Goal: Use online tool/utility: Utilize a website feature to perform a specific function

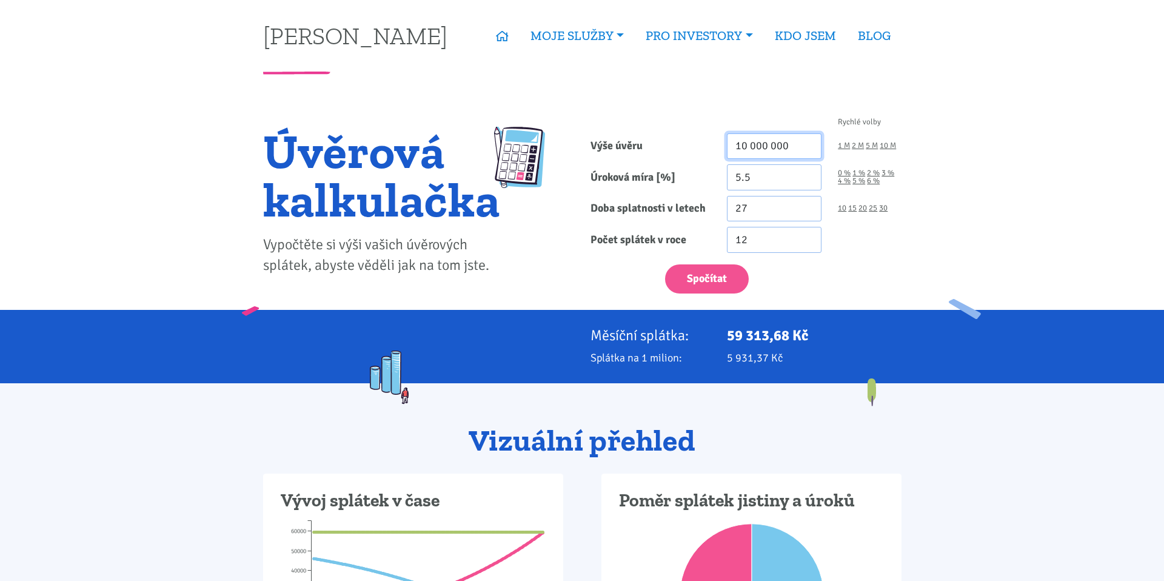
click at [787, 146] on input "10 000 000" at bounding box center [774, 146] width 95 height 26
type input "2"
type input "33 000 000"
click at [816, 267] on div "Spočítat" at bounding box center [745, 276] width 327 height 36
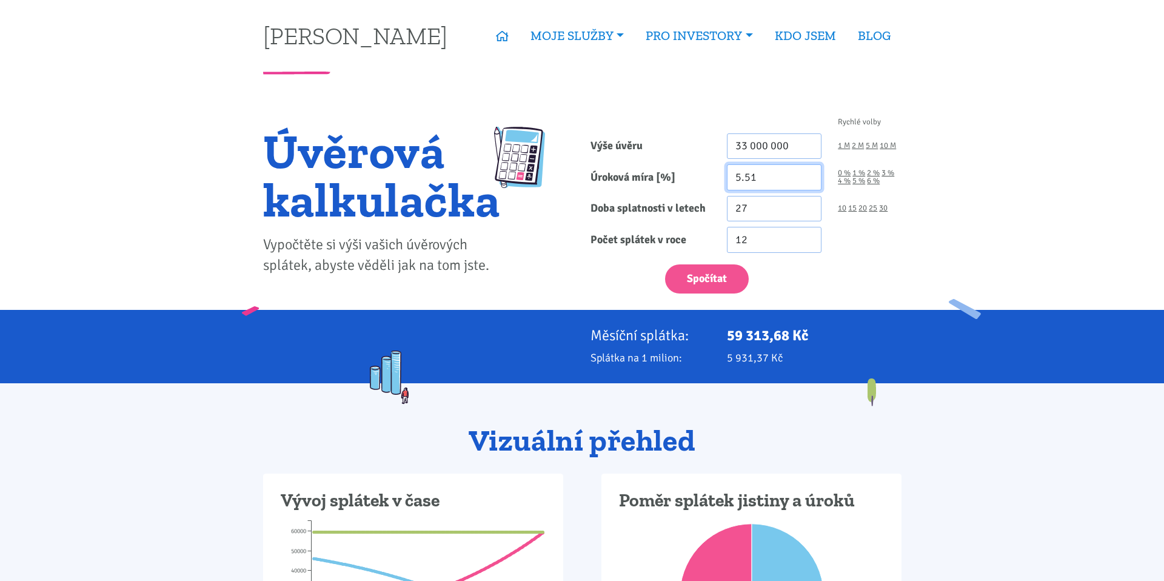
click at [807, 172] on input "5.51" at bounding box center [774, 177] width 95 height 26
click at [807, 172] on input "5.52" at bounding box center [774, 177] width 95 height 26
click at [807, 172] on input "5.53" at bounding box center [774, 177] width 95 height 26
click at [807, 172] on input "5.54" at bounding box center [774, 177] width 95 height 26
drag, startPoint x: 756, startPoint y: 181, endPoint x: 710, endPoint y: 181, distance: 46.1
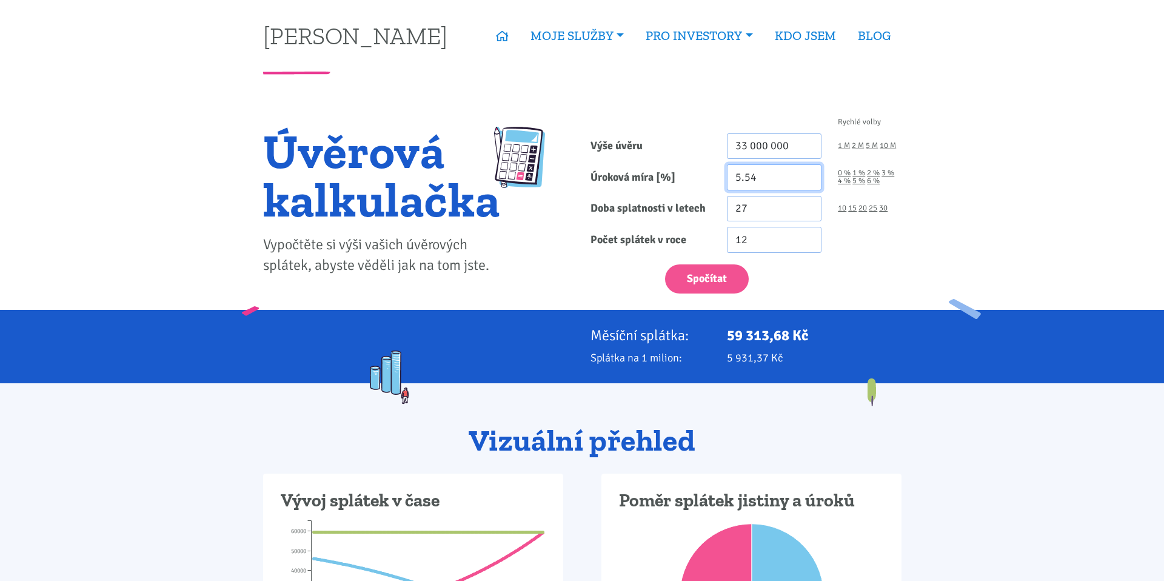
click at [710, 181] on div "Úroková míra [%] 5.54 0 % 1 % 2 % 3 % 4 % 5 % 6 %" at bounding box center [745, 177] width 327 height 26
type input "5.8"
click at [761, 274] on div "Spočítat" at bounding box center [745, 276] width 327 height 36
drag, startPoint x: 741, startPoint y: 147, endPoint x: 757, endPoint y: 147, distance: 16.4
click at [757, 147] on input "33 000 000" at bounding box center [774, 146] width 95 height 26
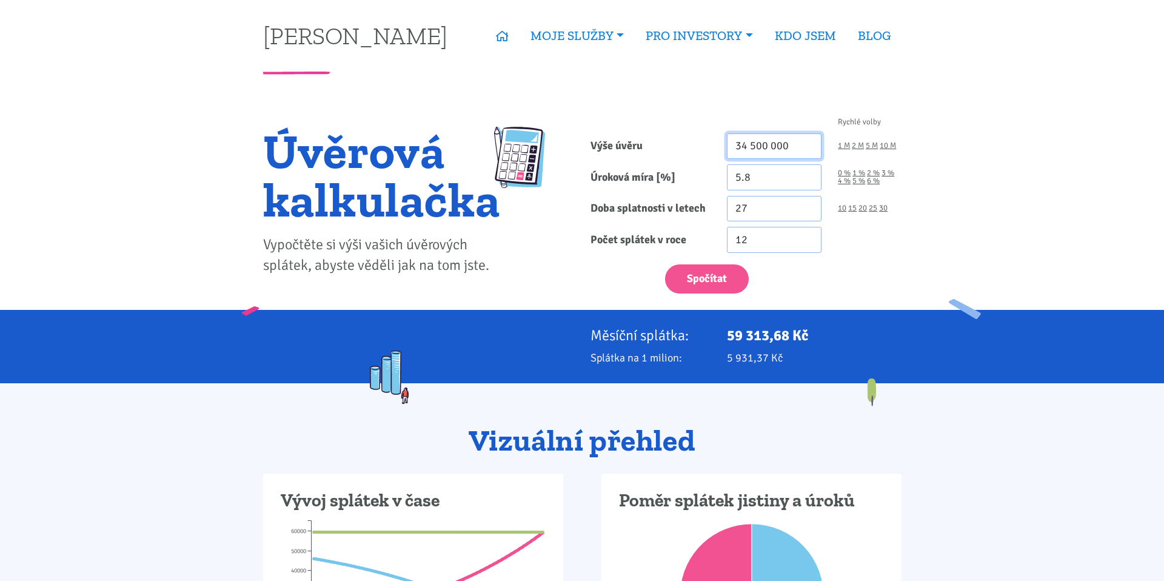
type input "34 500 000"
click at [796, 253] on form "Rychlé volby Výše úvěru 34 500 000 1 M 2 M 5 M 10 M Úroková míra [%] 5.8 0 % 1 %" at bounding box center [746, 205] width 311 height 175
drag, startPoint x: 768, startPoint y: 212, endPoint x: 671, endPoint y: 211, distance: 97.0
click at [671, 211] on div "Doba splatnosti v letech 27 10 15 20 25 30" at bounding box center [745, 209] width 327 height 26
type input "4"
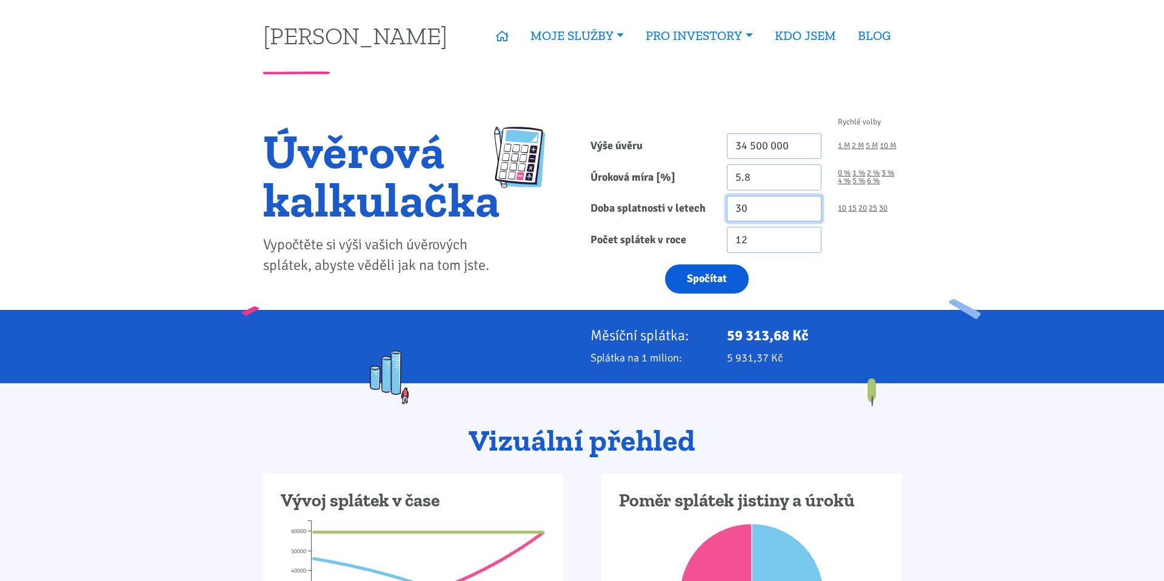
type input "30"
click at [688, 267] on button "Spočítat" at bounding box center [707, 279] width 84 height 30
type input "34500000"
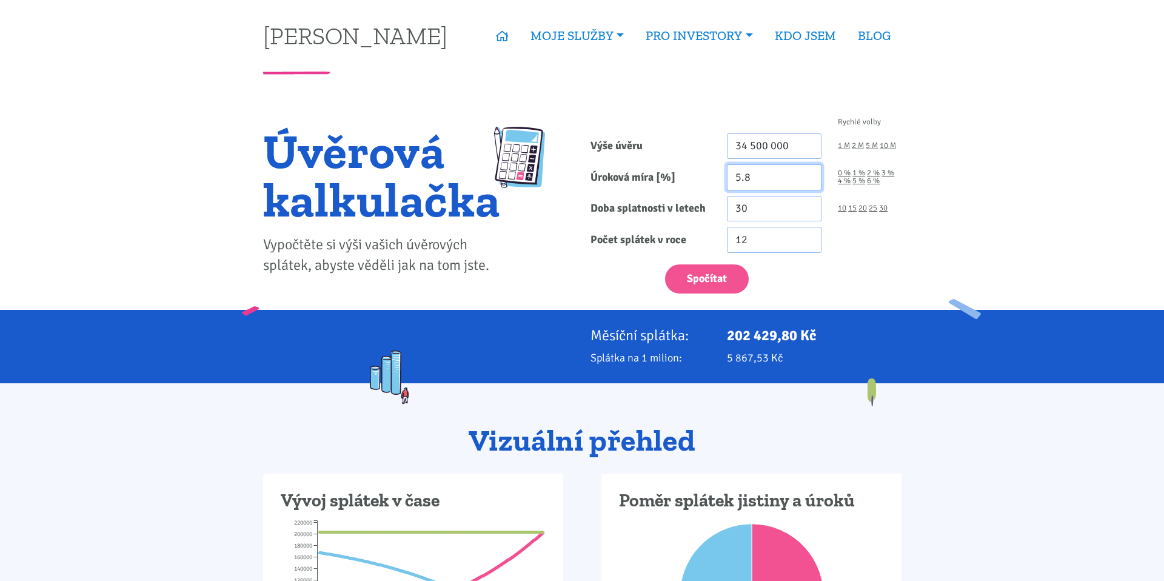
click at [745, 176] on input "5.8" at bounding box center [774, 177] width 95 height 26
click at [756, 173] on input "5.8" at bounding box center [774, 177] width 95 height 26
drag, startPoint x: 754, startPoint y: 177, endPoint x: 746, endPoint y: 177, distance: 8.5
click at [746, 177] on input "5.8" at bounding box center [774, 177] width 95 height 26
type input "5.5"
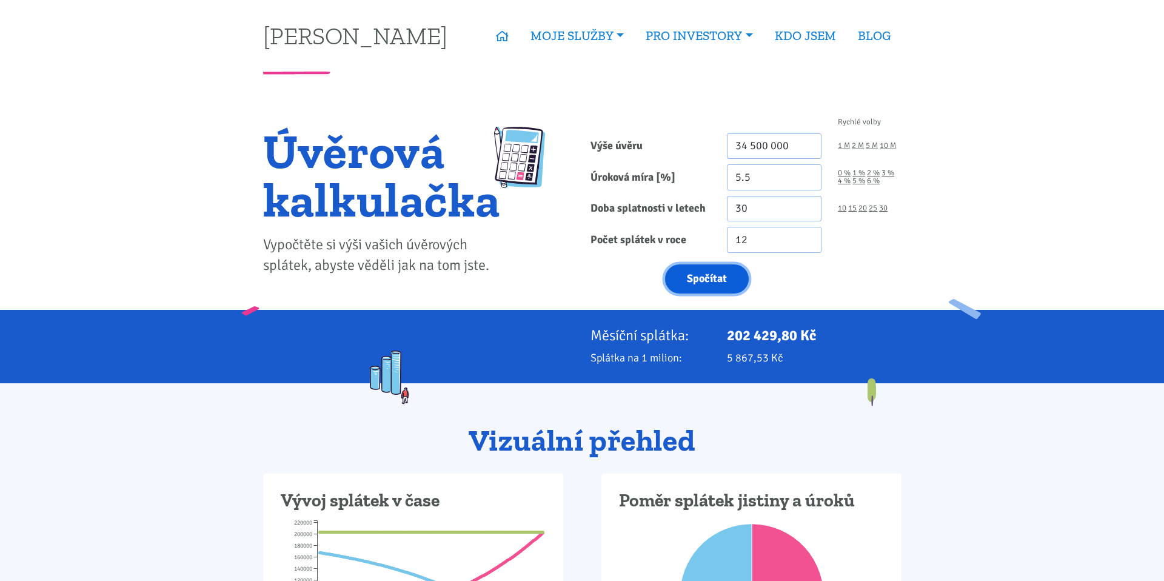
click at [722, 280] on button "Spočítat" at bounding box center [707, 279] width 84 height 30
type input "34500000"
drag, startPoint x: 739, startPoint y: 182, endPoint x: 725, endPoint y: 176, distance: 14.4
click at [725, 176] on div "5.5" at bounding box center [775, 177] width 112 height 26
type input "7.5"
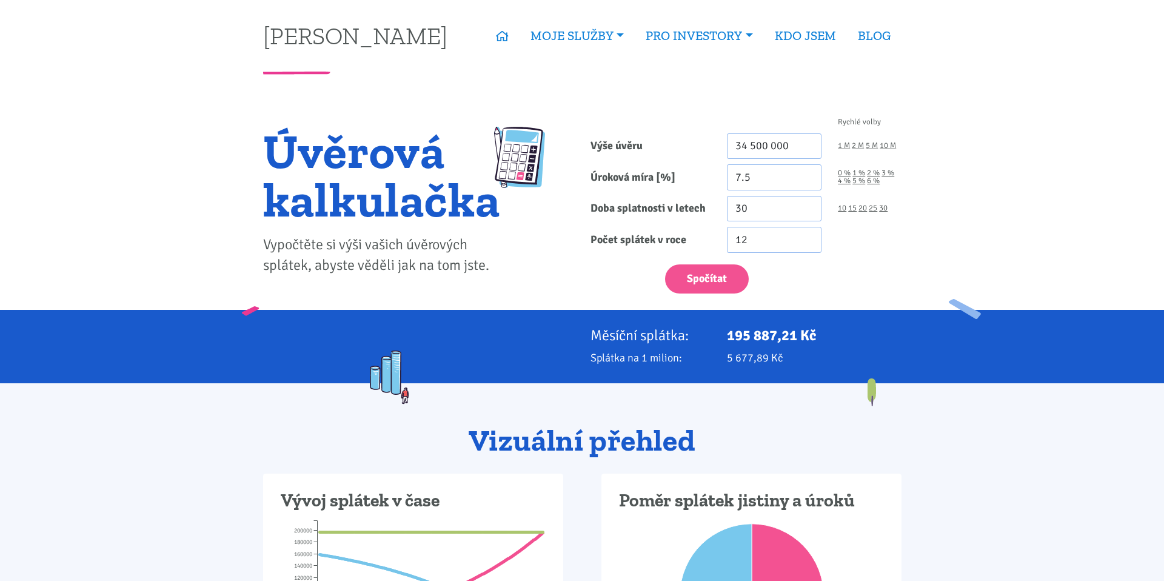
click at [694, 183] on label "Úroková míra [%]" at bounding box center [650, 177] width 136 height 26
click at [727, 183] on input "7.5" at bounding box center [774, 177] width 95 height 26
click at [701, 278] on button "Spočítat" at bounding box center [707, 279] width 84 height 30
type input "34500000"
